Goal: Task Accomplishment & Management: Manage account settings

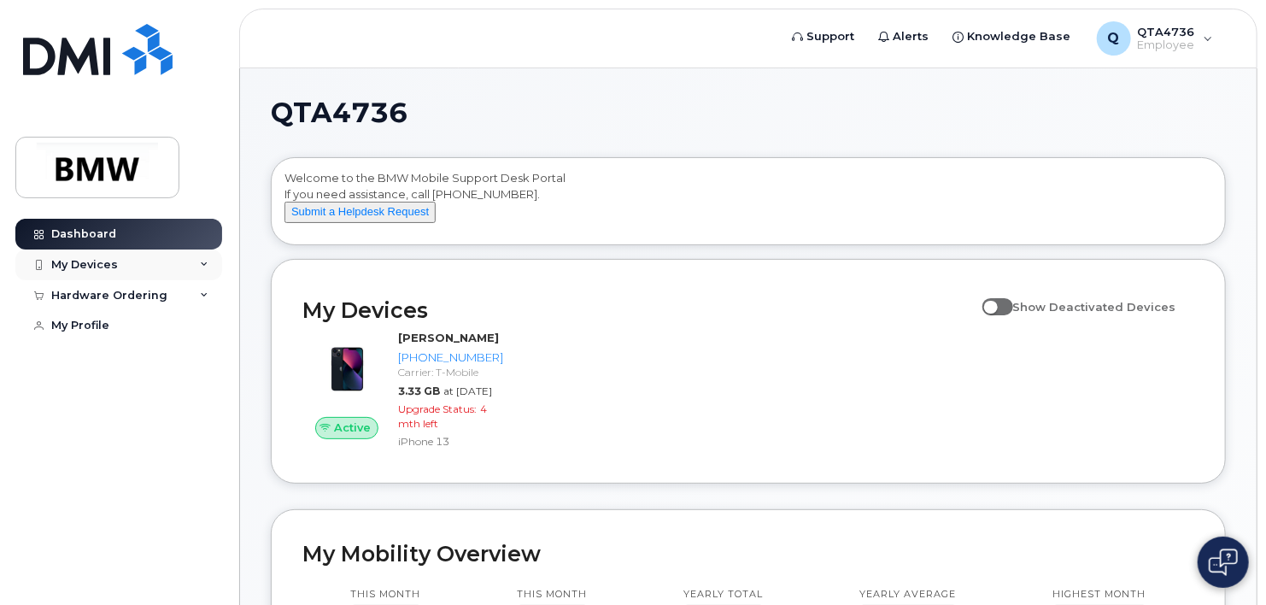
click at [73, 270] on div "My Devices" at bounding box center [84, 265] width 67 height 14
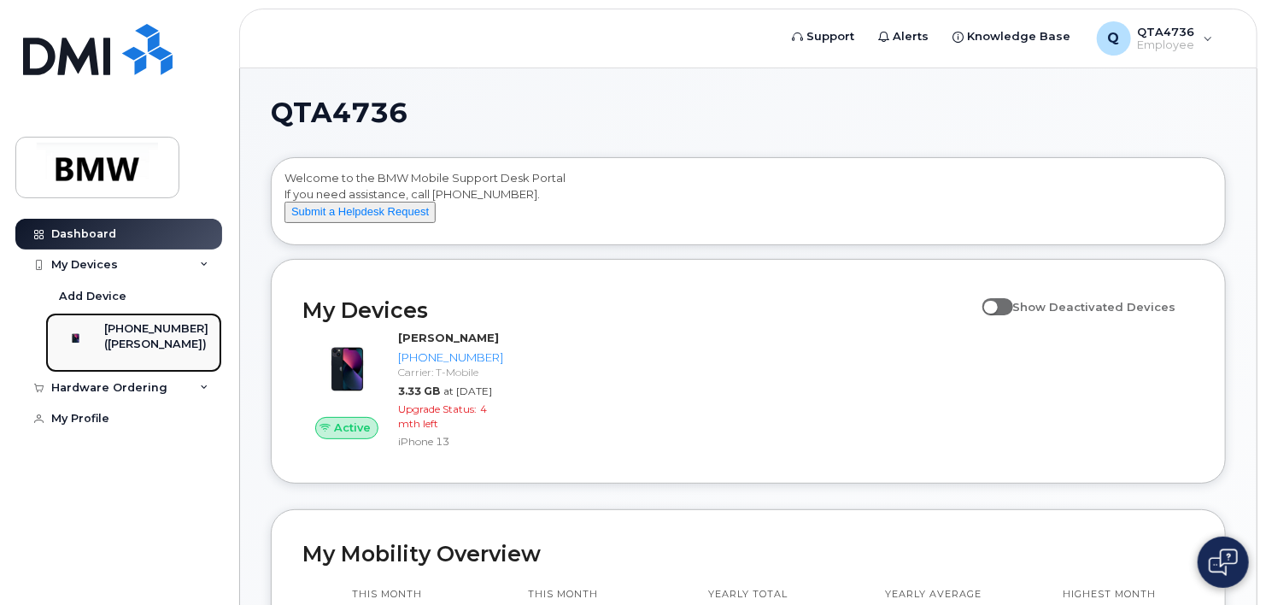
click at [161, 339] on div "([PERSON_NAME])" at bounding box center [156, 343] width 104 height 15
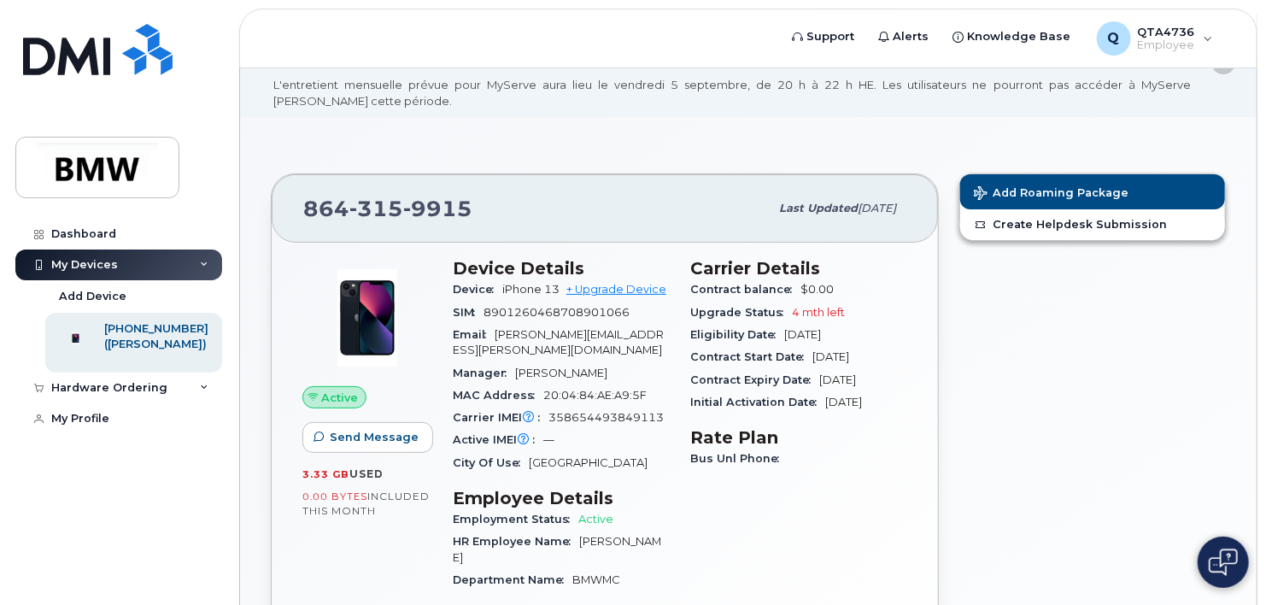
scroll to position [171, 0]
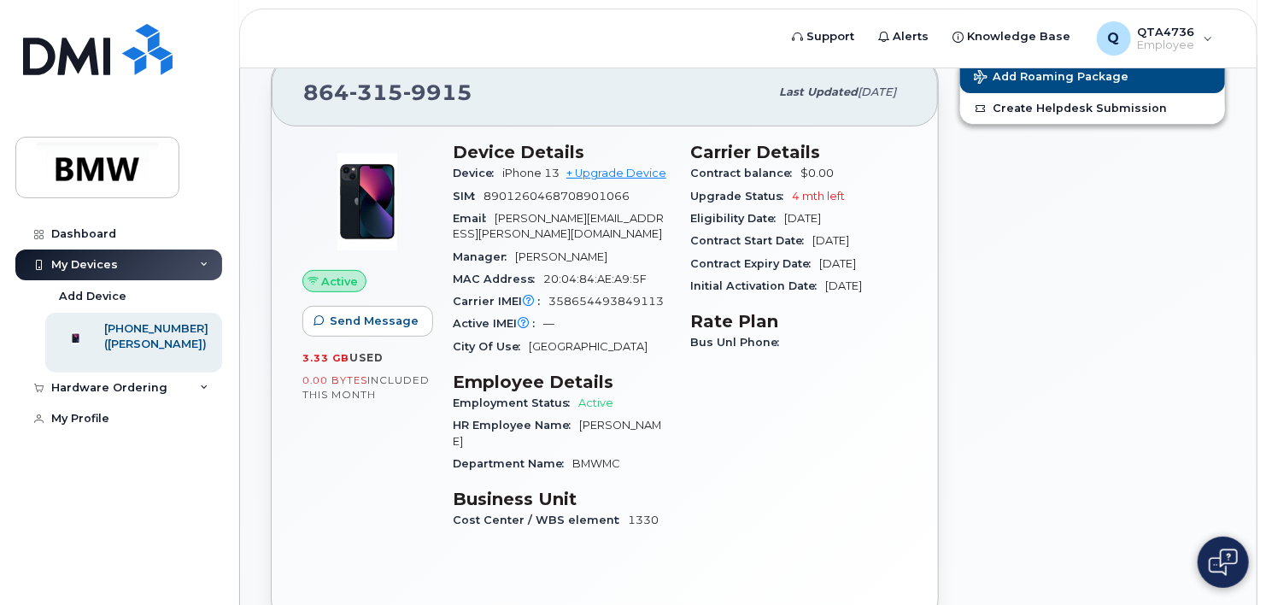
drag, startPoint x: 1158, startPoint y: 201, endPoint x: 1155, endPoint y: 126, distance: 74.4
click at [1158, 200] on div "Add Roaming Package Create Helpdesk Submission" at bounding box center [1092, 340] width 287 height 586
